Goal: Navigation & Orientation: Go to known website

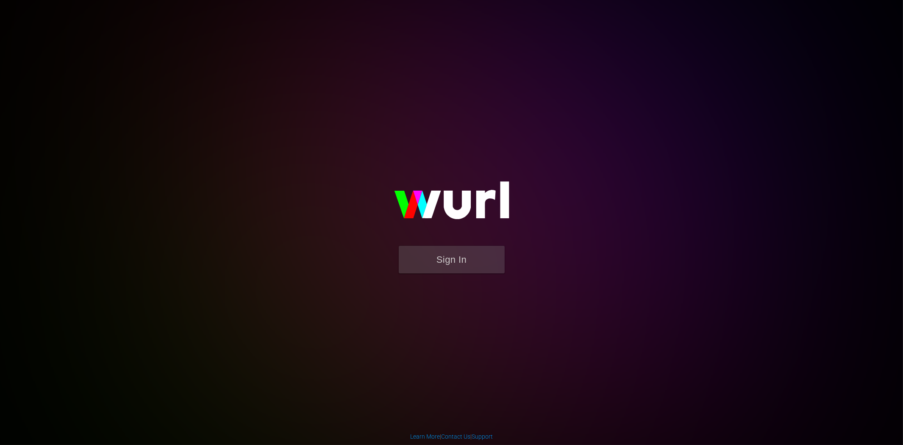
click at [544, 22] on body "Sign In Learn More | Contact Us | Support" at bounding box center [451, 222] width 903 height 445
click at [461, 266] on button "Sign In" at bounding box center [452, 260] width 106 height 28
